Goal: Transaction & Acquisition: Obtain resource

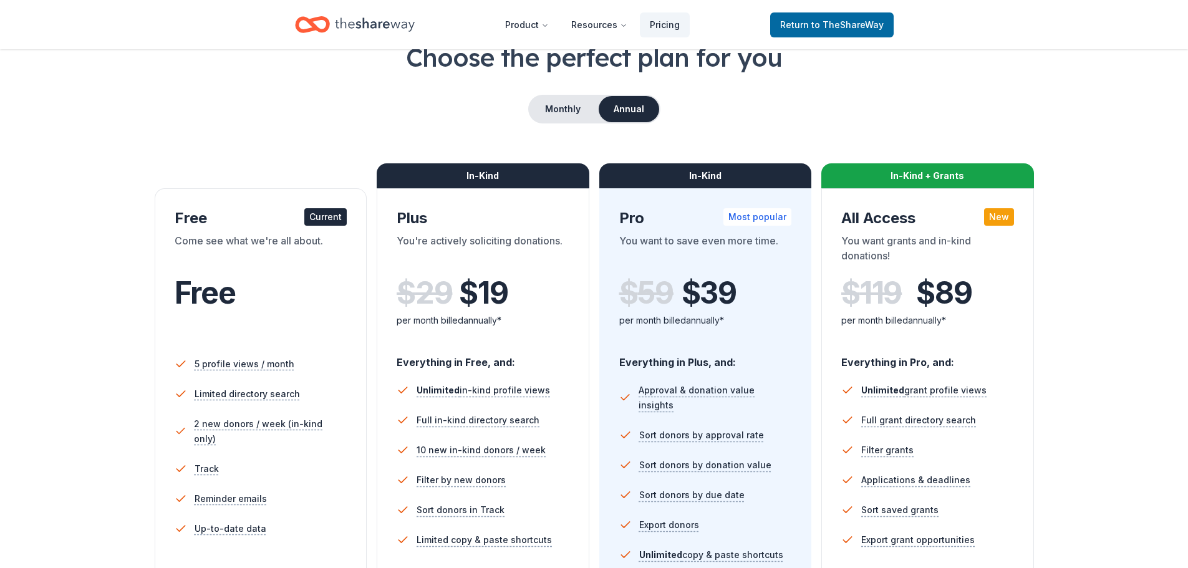
scroll to position [187, 0]
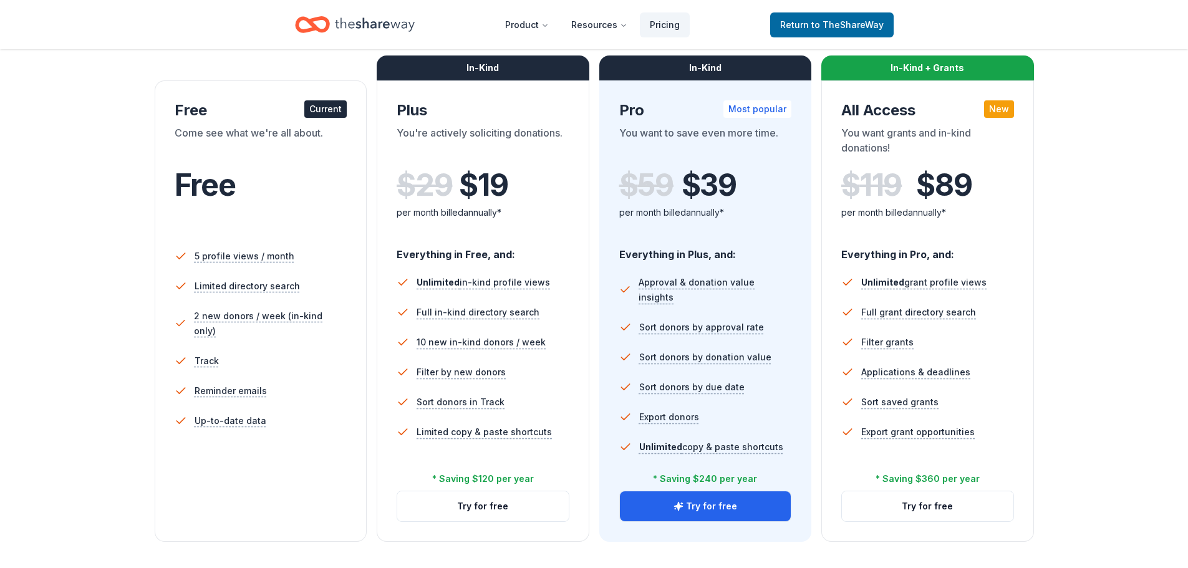
click at [281, 158] on div "Come see what we're all about." at bounding box center [261, 142] width 173 height 35
click at [329, 110] on div "Current" at bounding box center [325, 108] width 42 height 17
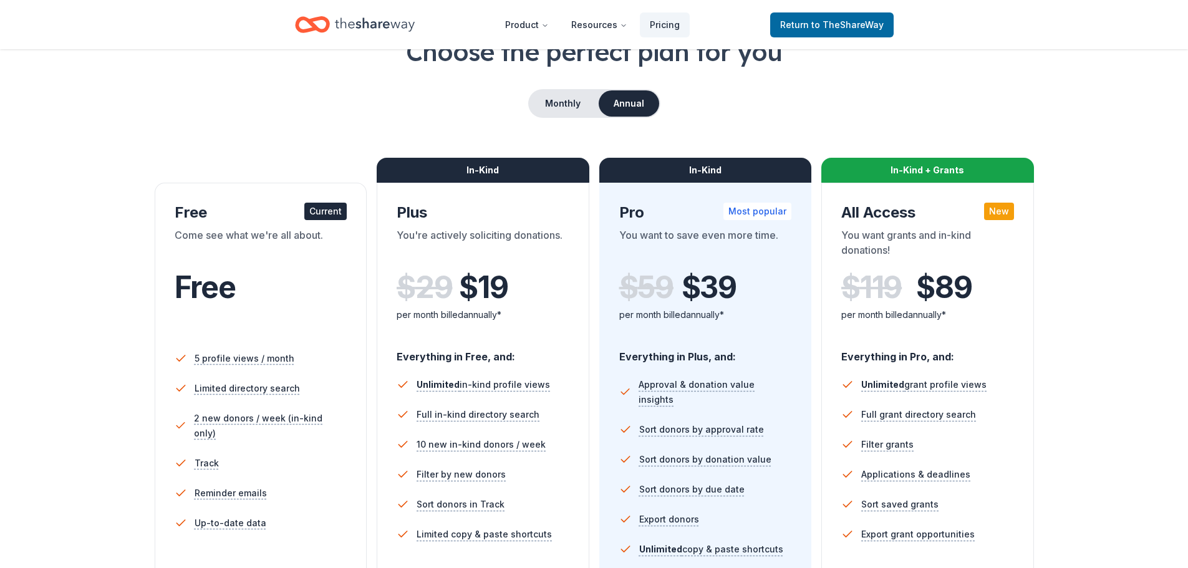
scroll to position [0, 0]
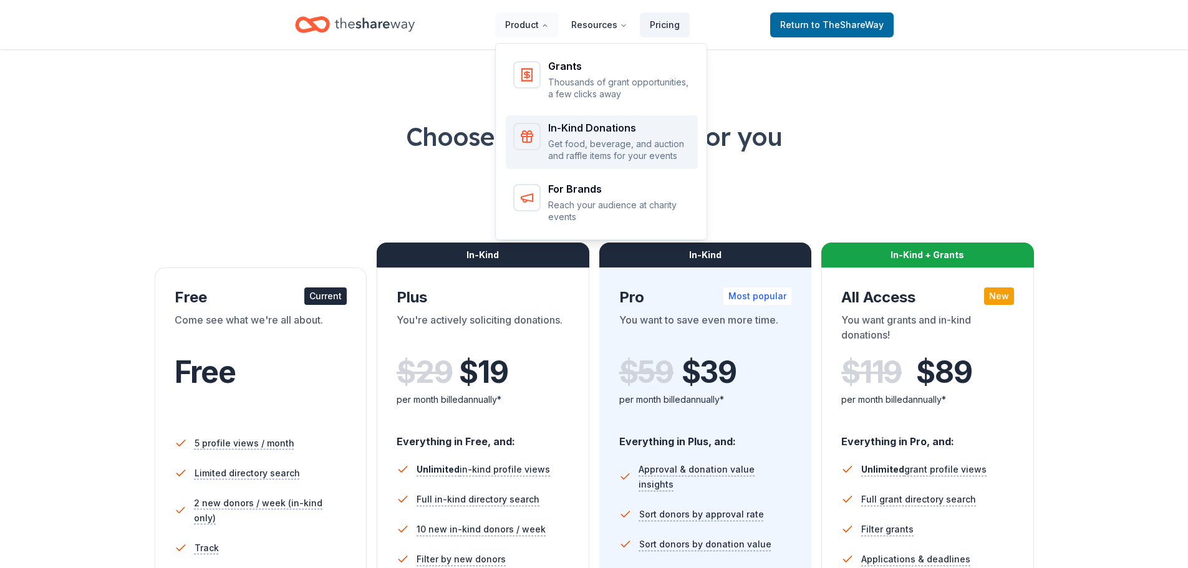
click at [588, 123] on div "In-Kind Donations" at bounding box center [619, 128] width 142 height 10
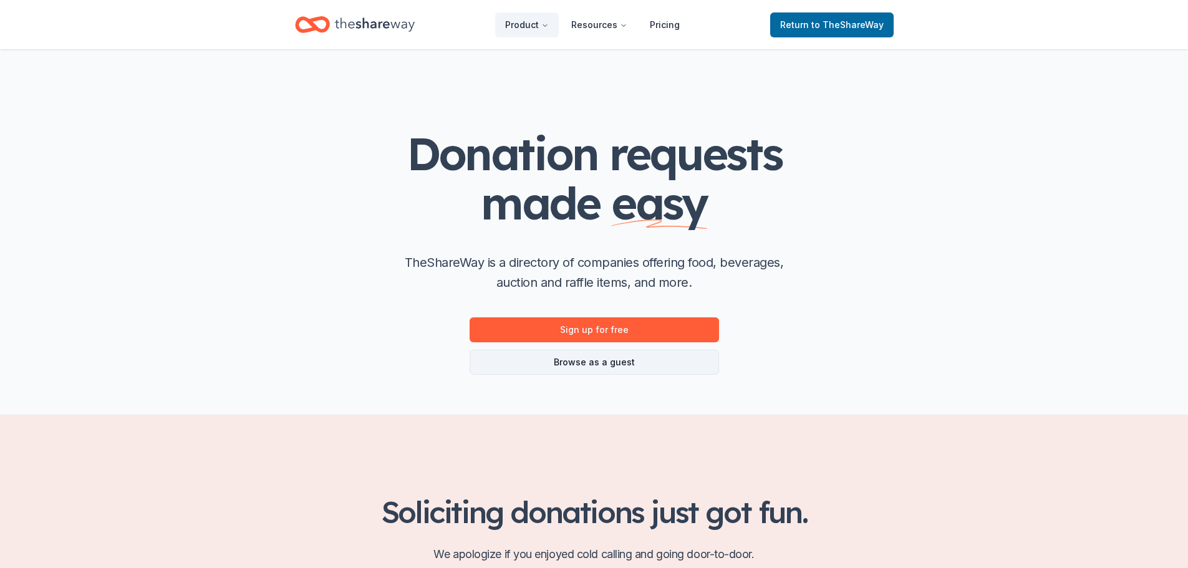
click at [606, 364] on link "Browse as a guest" at bounding box center [594, 362] width 249 height 25
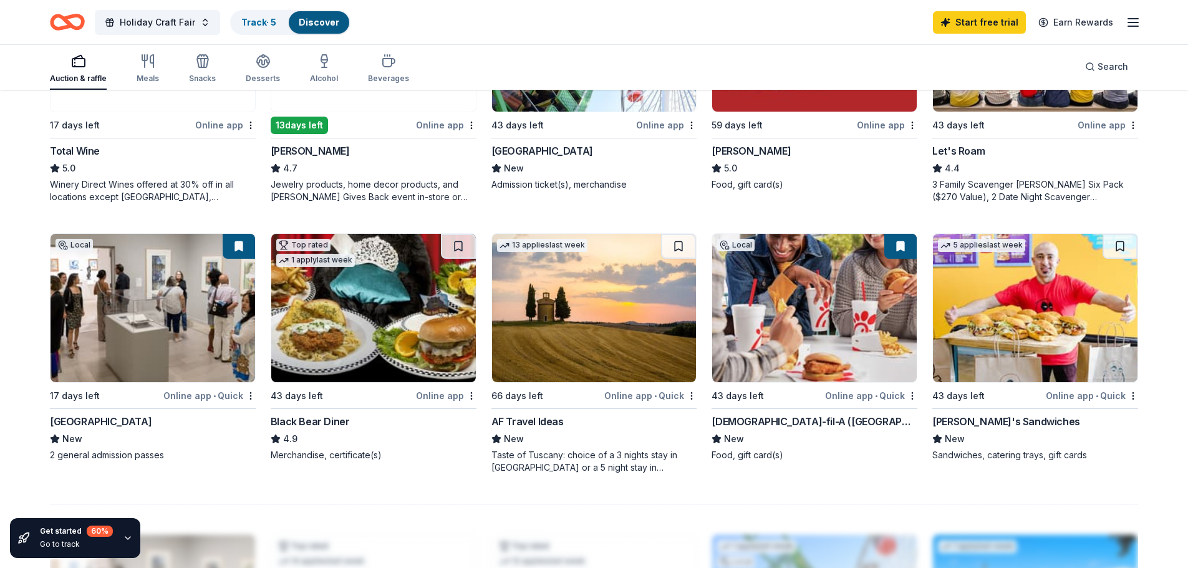
scroll to position [811, 0]
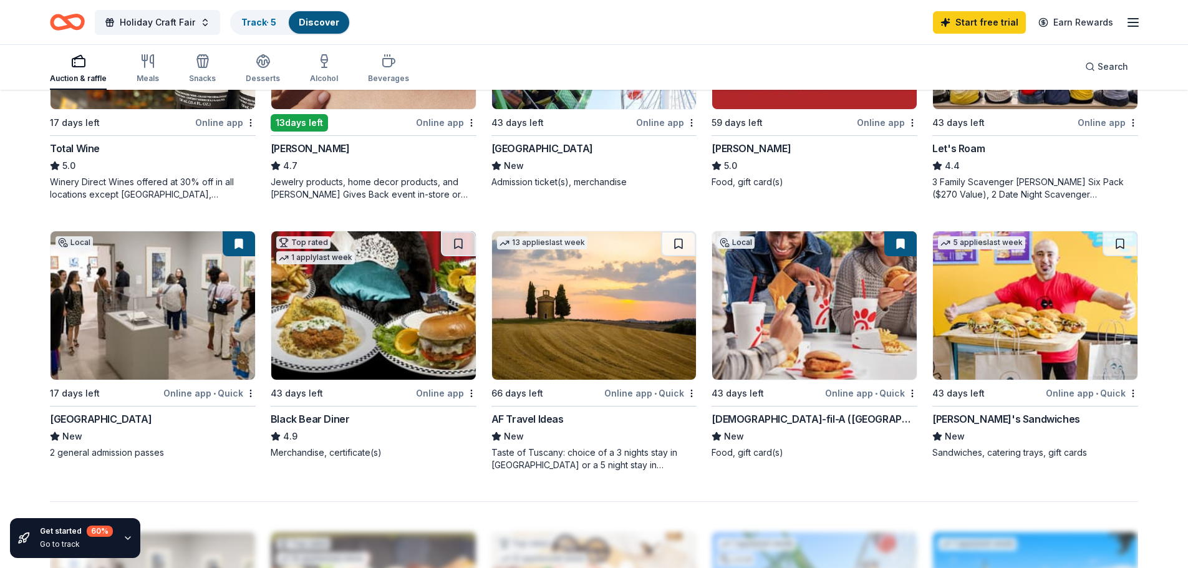
click at [853, 393] on div "Online app • Quick" at bounding box center [871, 393] width 92 height 16
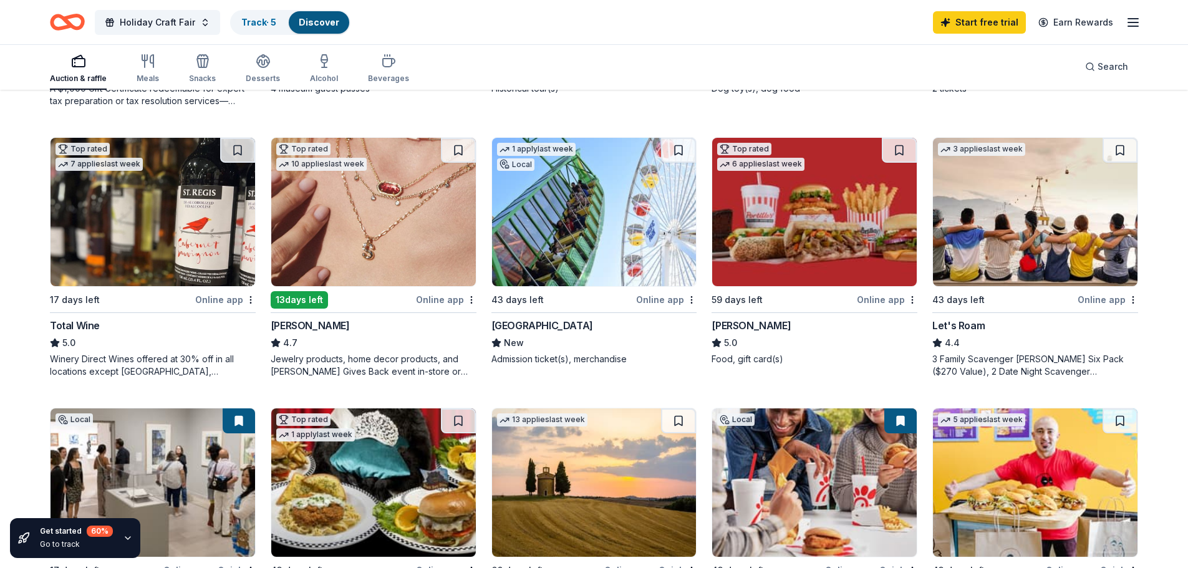
scroll to position [624, 0]
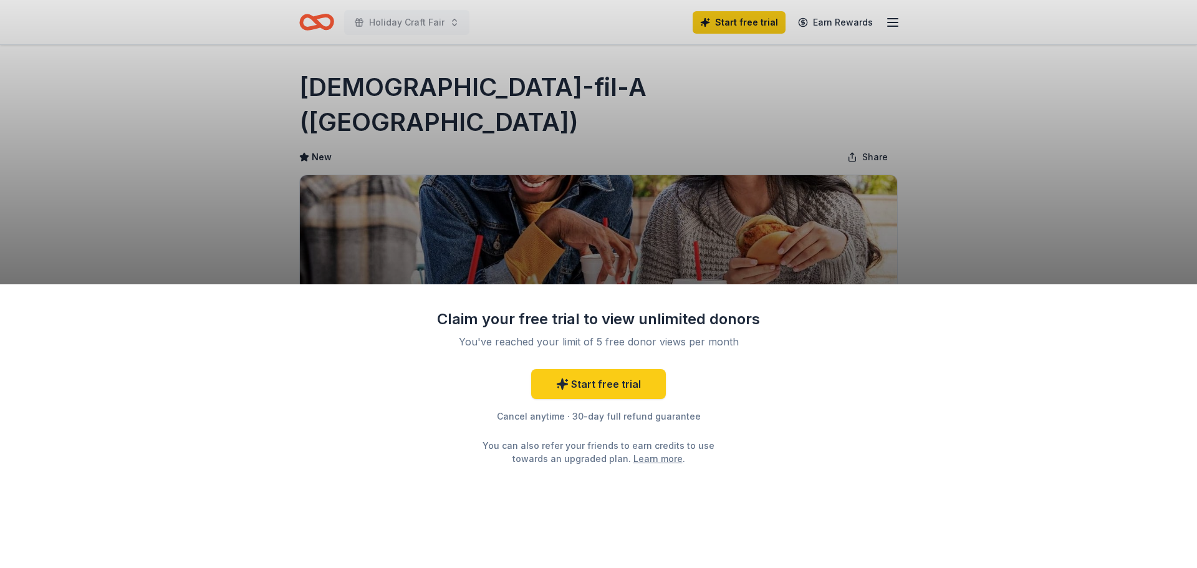
click at [666, 181] on div "Claim your free trial to view unlimited donors You've reached your limit of 5 f…" at bounding box center [598, 284] width 1197 height 568
click at [566, 146] on div "Claim your free trial to view unlimited donors You've reached your limit of 5 f…" at bounding box center [598, 284] width 1197 height 568
click at [713, 28] on div "Claim your free trial to view unlimited donors You've reached your limit of 5 f…" at bounding box center [598, 284] width 1197 height 568
